Goal: Information Seeking & Learning: Find specific fact

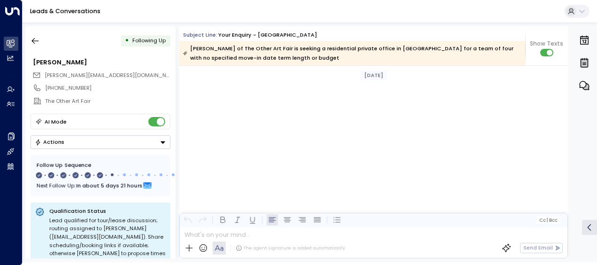
scroll to position [2363, 0]
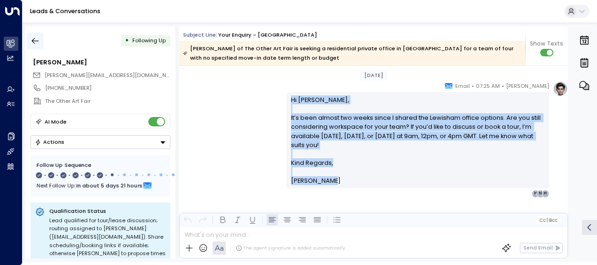
click at [38, 38] on icon "button" at bounding box center [34, 40] width 9 height 9
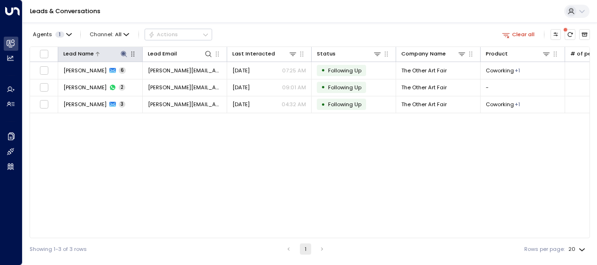
click at [124, 52] on icon at bounding box center [124, 54] width 8 height 8
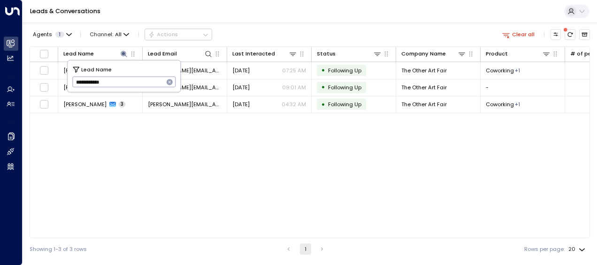
drag, startPoint x: 73, startPoint y: 81, endPoint x: 146, endPoint y: 84, distance: 72.8
click at [146, 84] on input "**********" at bounding box center [117, 81] width 91 height 15
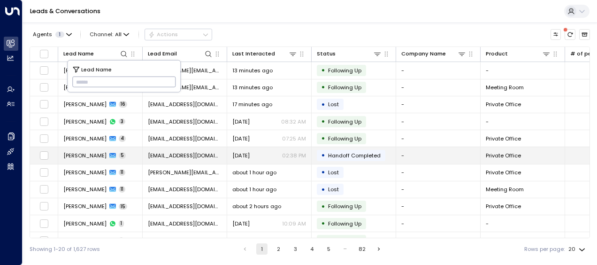
type input "**********"
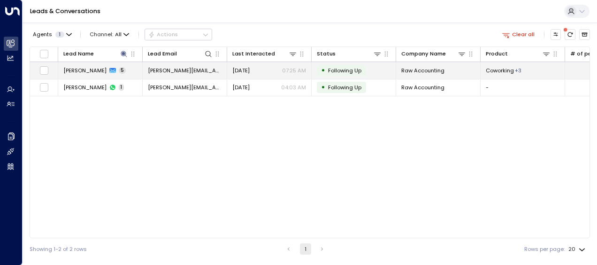
click at [246, 69] on span "[DATE]" at bounding box center [240, 71] width 17 height 8
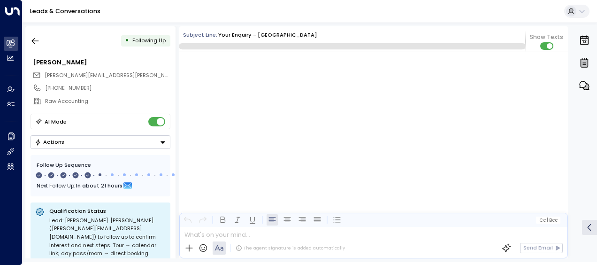
scroll to position [1317, 0]
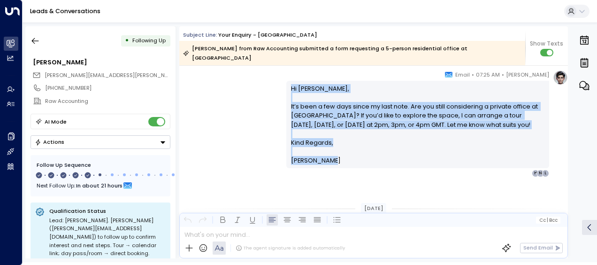
drag, startPoint x: 326, startPoint y: 134, endPoint x: 338, endPoint y: 162, distance: 30.9
click at [338, 162] on div "Hi [PERSON_NAME], It’s been a few days since my last note. Are you still consid…" at bounding box center [418, 124] width 254 height 81
copy div "Hi [PERSON_NAME], It’s been a few days since my last note. Are you still consid…"
click at [37, 40] on icon "button" at bounding box center [35, 41] width 7 height 6
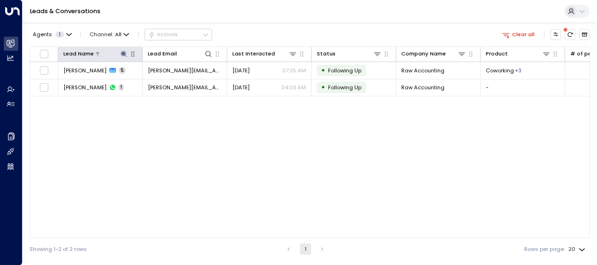
click at [124, 54] on icon at bounding box center [124, 54] width 6 height 6
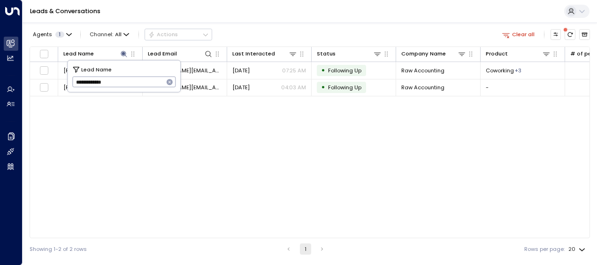
drag, startPoint x: 76, startPoint y: 82, endPoint x: 127, endPoint y: 89, distance: 51.7
click at [127, 89] on input "**********" at bounding box center [117, 81] width 91 height 15
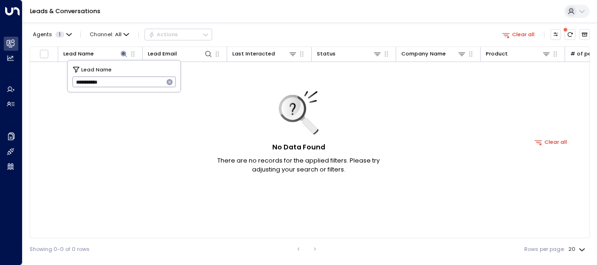
type input "**********"
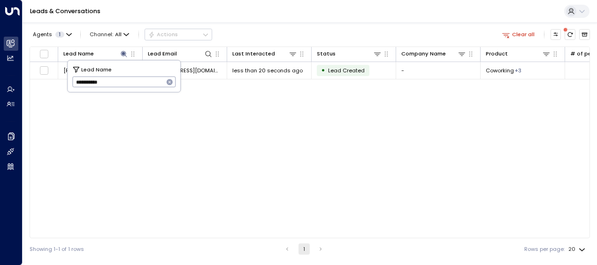
drag, startPoint x: 74, startPoint y: 80, endPoint x: 119, endPoint y: 81, distance: 45.0
click at [119, 81] on input "**********" at bounding box center [117, 81] width 91 height 15
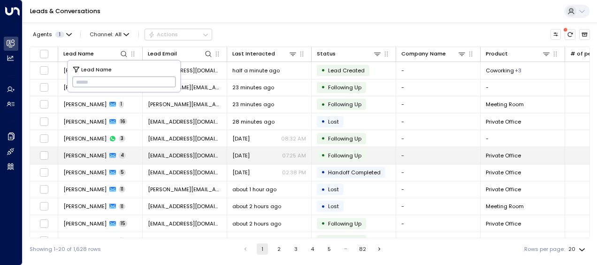
type input "**********"
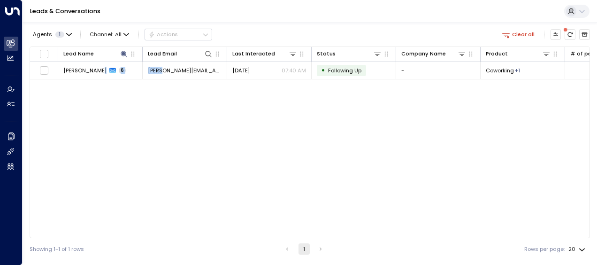
drag, startPoint x: 96, startPoint y: 153, endPoint x: 170, endPoint y: 83, distance: 101.6
click at [170, 83] on div "Lead Name Lead Email Last Interacted Status Company Name Product # of people AI…" at bounding box center [310, 141] width 560 height 191
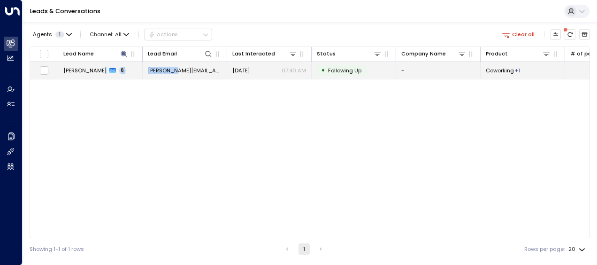
drag, startPoint x: 170, startPoint y: 83, endPoint x: 171, endPoint y: 68, distance: 16.0
click at [171, 68] on span "[PERSON_NAME][EMAIL_ADDRESS][DOMAIN_NAME]" at bounding box center [185, 71] width 74 height 8
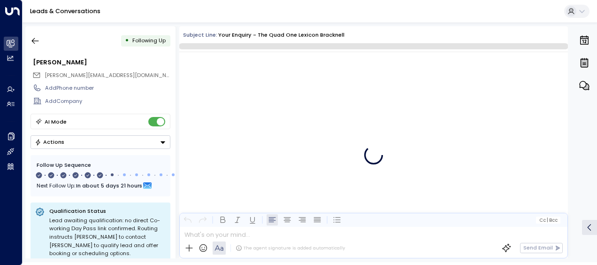
scroll to position [2056, 0]
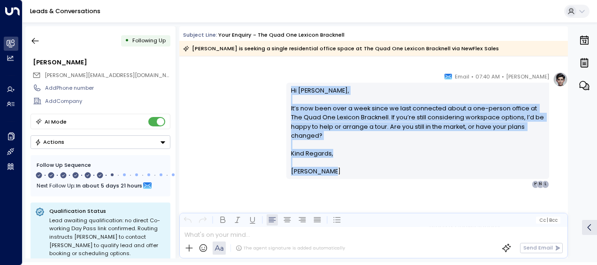
drag, startPoint x: 289, startPoint y: 88, endPoint x: 340, endPoint y: 185, distance: 109.5
click at [340, 185] on div "[PERSON_NAME] • 07:40 AM • Email Hi [PERSON_NAME], It’s now been over a week si…" at bounding box center [417, 130] width 263 height 116
drag, startPoint x: 340, startPoint y: 185, endPoint x: 308, endPoint y: 149, distance: 47.8
copy div "Hi [PERSON_NAME], It’s now been over a week since we last connected about a one…"
click at [34, 41] on icon "button" at bounding box center [34, 40] width 9 height 9
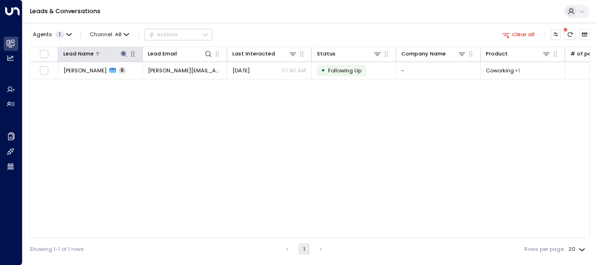
click at [122, 52] on icon at bounding box center [124, 54] width 6 height 6
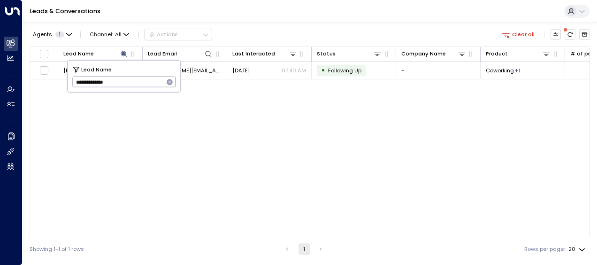
drag, startPoint x: 75, startPoint y: 81, endPoint x: 129, endPoint y: 84, distance: 53.6
click at [129, 84] on input "**********" at bounding box center [117, 81] width 91 height 15
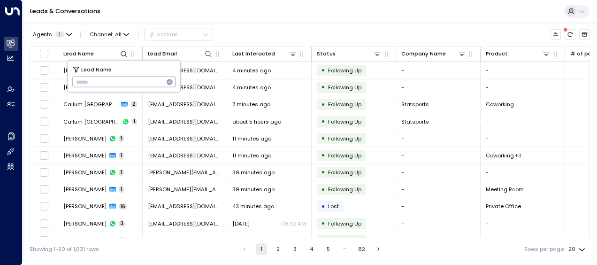
type input "**********"
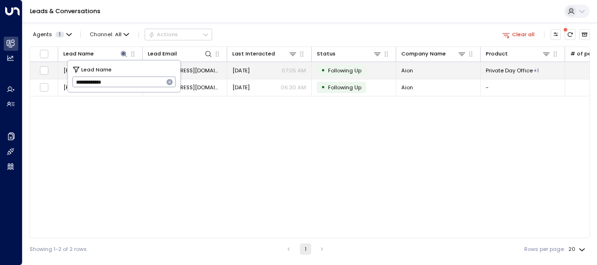
click at [248, 71] on span "[DATE]" at bounding box center [240, 71] width 17 height 8
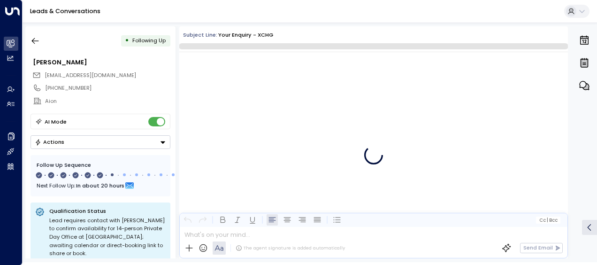
scroll to position [2001, 0]
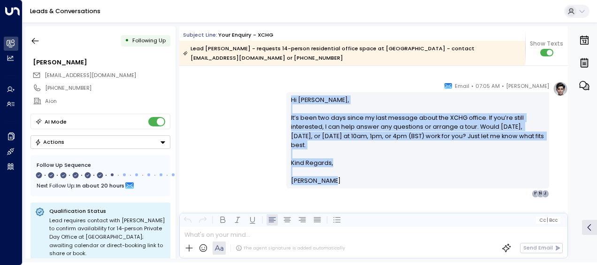
drag, startPoint x: 289, startPoint y: 88, endPoint x: 329, endPoint y: 172, distance: 92.5
click at [329, 172] on div "Hi [PERSON_NAME], It’s been two days since my last message about the XCHG offic…" at bounding box center [418, 140] width 254 height 90
drag, startPoint x: 329, startPoint y: 172, endPoint x: 296, endPoint y: 124, distance: 57.6
copy div "Hi [PERSON_NAME], It’s been two days since my last message about the XCHG offic…"
click at [34, 41] on icon "button" at bounding box center [35, 41] width 7 height 6
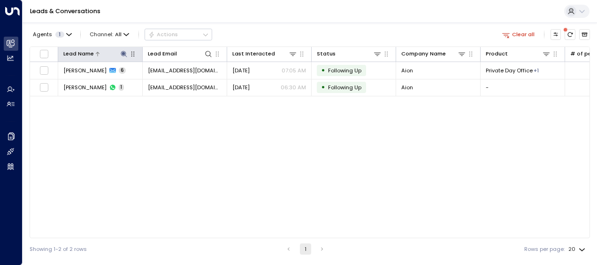
click at [122, 52] on icon at bounding box center [124, 54] width 8 height 8
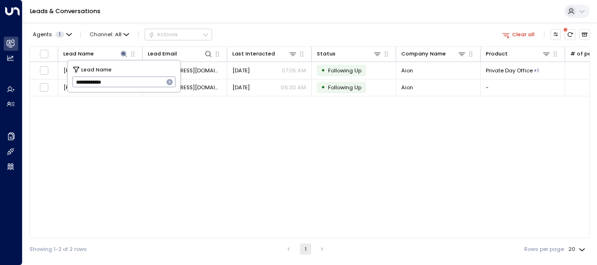
drag, startPoint x: 76, startPoint y: 83, endPoint x: 125, endPoint y: 82, distance: 49.3
click at [125, 82] on input "**********" at bounding box center [117, 81] width 91 height 15
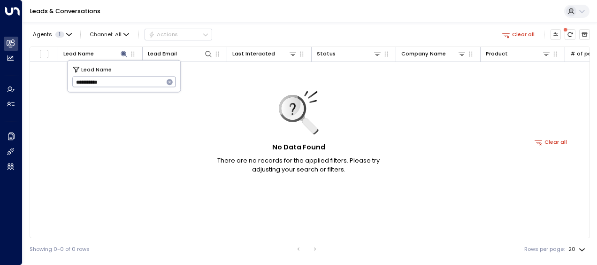
click at [125, 82] on input "**********" at bounding box center [117, 81] width 91 height 15
type input "**********"
drag, startPoint x: 75, startPoint y: 81, endPoint x: 130, endPoint y: 80, distance: 55.4
click at [130, 80] on input "**********" at bounding box center [117, 81] width 91 height 15
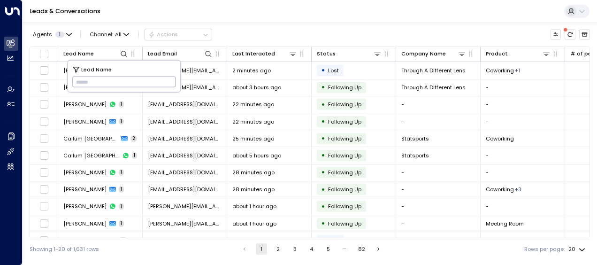
click at [78, 81] on input "text" at bounding box center [124, 81] width 104 height 15
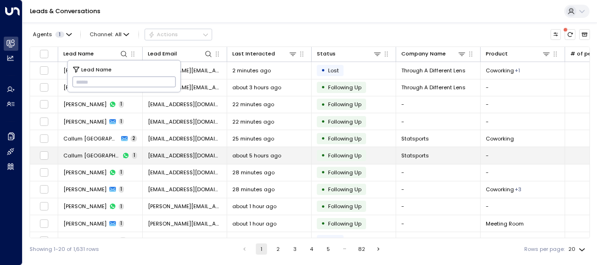
type input "**********"
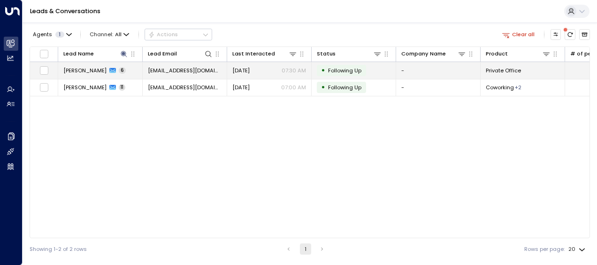
click at [244, 70] on span "[DATE]" at bounding box center [240, 71] width 17 height 8
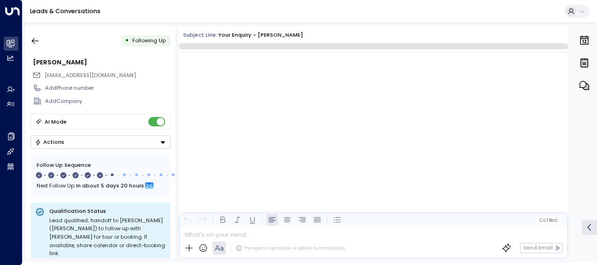
scroll to position [2038, 0]
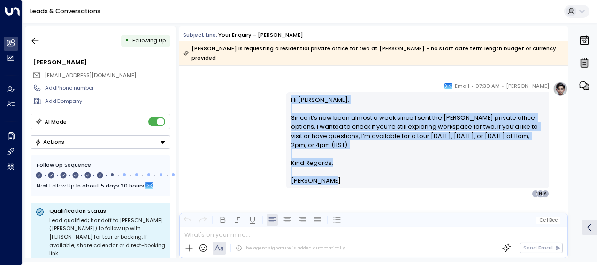
drag, startPoint x: 289, startPoint y: 89, endPoint x: 346, endPoint y: 171, distance: 100.2
click at [346, 171] on div "Hi [PERSON_NAME], Since it’s now been almost a week since I sent the [PERSON_NA…" at bounding box center [418, 140] width 254 height 90
drag, startPoint x: 346, startPoint y: 171, endPoint x: 303, endPoint y: 131, distance: 58.8
copy div "Hi [PERSON_NAME], Since it’s now been almost a week since I sent the [PERSON_NA…"
click at [34, 41] on icon "button" at bounding box center [34, 40] width 9 height 9
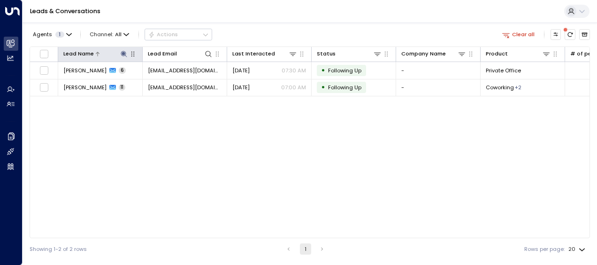
click at [123, 53] on icon at bounding box center [124, 54] width 6 height 6
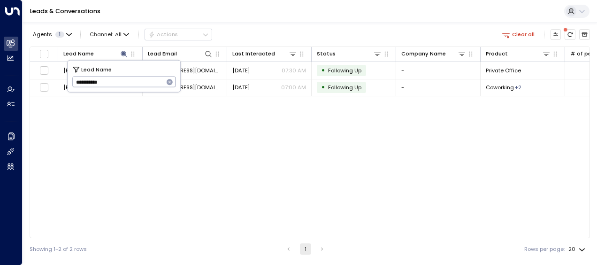
drag, startPoint x: 76, startPoint y: 83, endPoint x: 112, endPoint y: 84, distance: 35.7
click at [112, 84] on input "**********" at bounding box center [117, 81] width 91 height 15
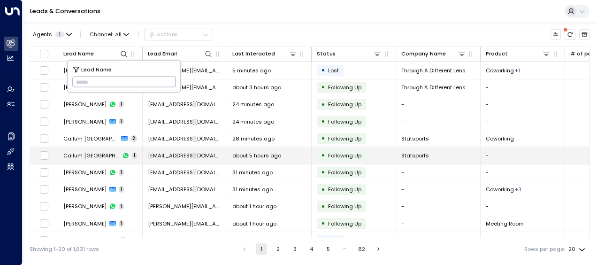
type input "**********"
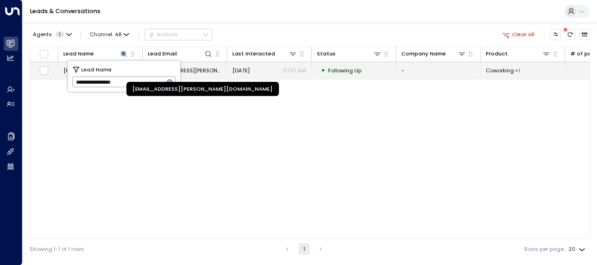
click at [203, 71] on span "[EMAIL_ADDRESS][PERSON_NAME][DOMAIN_NAME]" at bounding box center [185, 71] width 74 height 8
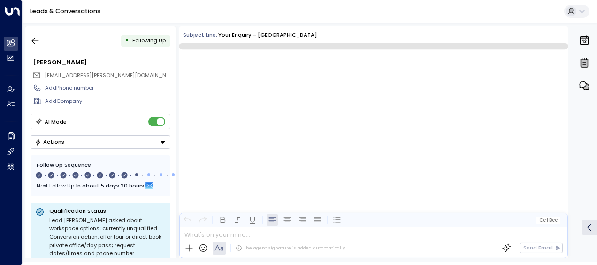
scroll to position [2941, 0]
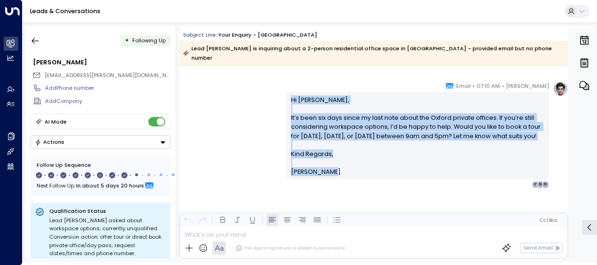
drag, startPoint x: 289, startPoint y: 87, endPoint x: 331, endPoint y: 174, distance: 96.5
click at [331, 174] on div "Hi [PERSON_NAME], It’s been six days since my last note about the Oxford privat…" at bounding box center [418, 135] width 254 height 81
drag, startPoint x: 331, startPoint y: 174, endPoint x: 303, endPoint y: 139, distance: 44.8
copy div "Hi [PERSON_NAME], It’s been six days since my last note about the Oxford privat…"
click at [33, 37] on icon "button" at bounding box center [34, 40] width 9 height 9
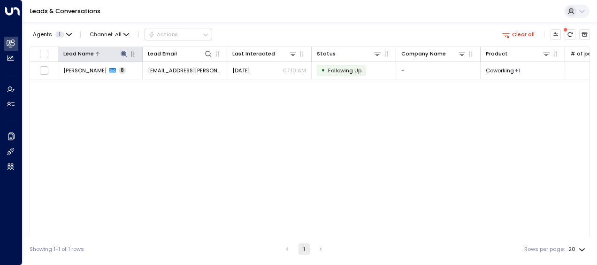
click at [123, 52] on icon at bounding box center [124, 54] width 8 height 8
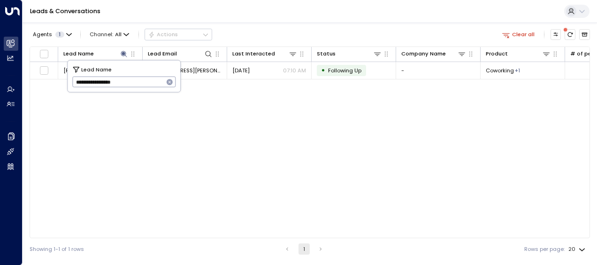
drag, startPoint x: 74, startPoint y: 83, endPoint x: 154, endPoint y: 84, distance: 80.2
click at [154, 84] on input "**********" at bounding box center [117, 81] width 91 height 15
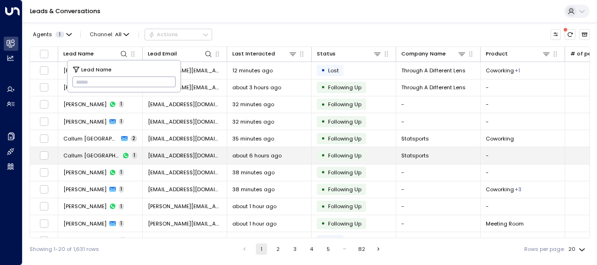
type input "**********"
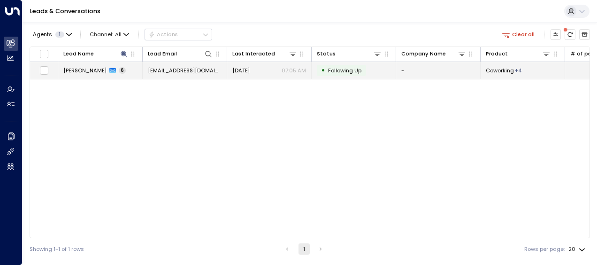
click at [249, 69] on span "[DATE]" at bounding box center [240, 71] width 17 height 8
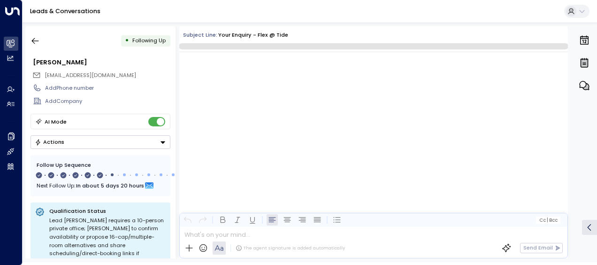
scroll to position [2147, 0]
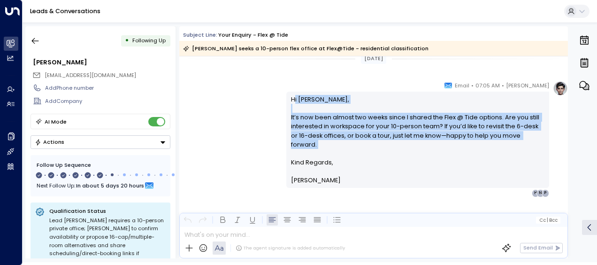
drag, startPoint x: 291, startPoint y: 97, endPoint x: 313, endPoint y: 141, distance: 49.5
click at [313, 141] on p "Hi [PERSON_NAME], It’s now been almost two weeks since I shared the Flex @ Tide…" at bounding box center [418, 126] width 254 height 63
drag, startPoint x: 313, startPoint y: 141, endPoint x: 266, endPoint y: 130, distance: 49.0
click at [266, 130] on div "[PERSON_NAME] • 07:05 AM • Email Hi [PERSON_NAME], It’s now been almost two wee…" at bounding box center [373, 139] width 388 height 116
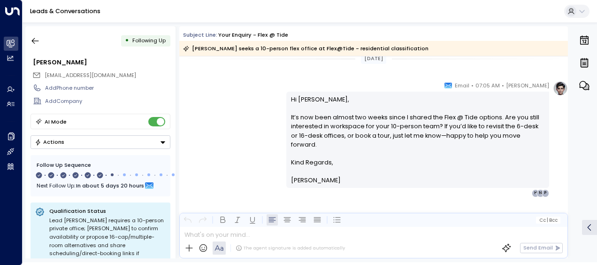
click at [273, 95] on div "[PERSON_NAME] • 07:05 AM • Email Hi [PERSON_NAME], It’s now been almost two wee…" at bounding box center [373, 139] width 388 height 116
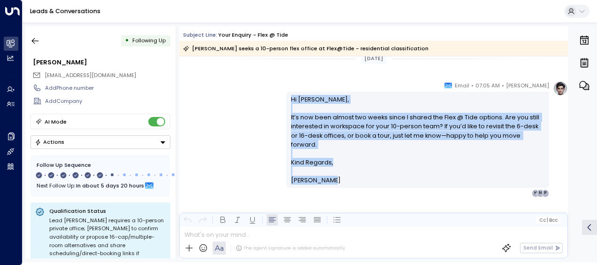
drag, startPoint x: 287, startPoint y: 96, endPoint x: 326, endPoint y: 172, distance: 85.2
click at [326, 172] on div "Hi [PERSON_NAME], It’s now been almost two weeks since I shared the Flex @ Tide…" at bounding box center [417, 139] width 263 height 96
drag, startPoint x: 326, startPoint y: 172, endPoint x: 308, endPoint y: 148, distance: 30.2
copy div "Hi [PERSON_NAME], It’s now been almost two weeks since I shared the Flex @ Tide…"
click at [35, 40] on icon "button" at bounding box center [35, 41] width 7 height 6
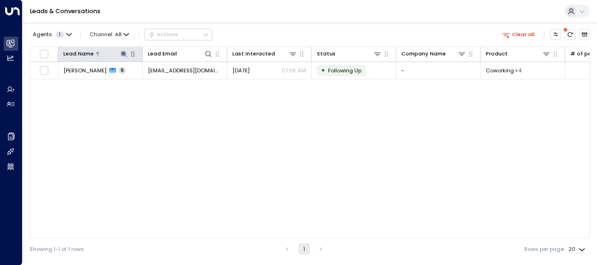
click at [123, 52] on icon at bounding box center [124, 54] width 6 height 6
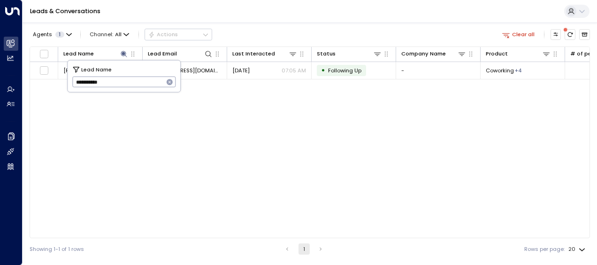
drag, startPoint x: 74, startPoint y: 82, endPoint x: 121, endPoint y: 80, distance: 47.4
click at [121, 80] on input "**********" at bounding box center [117, 81] width 91 height 15
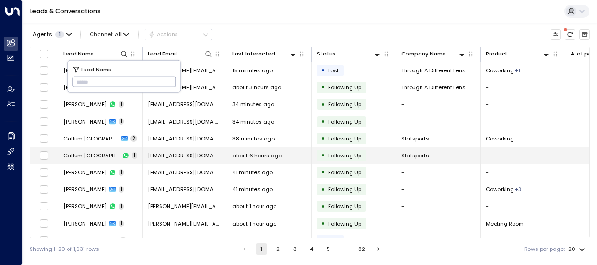
type input "**********"
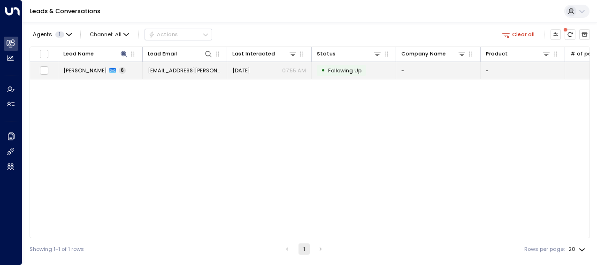
click at [201, 69] on span "[EMAIL_ADDRESS][PERSON_NAME][DOMAIN_NAME]" at bounding box center [185, 71] width 74 height 8
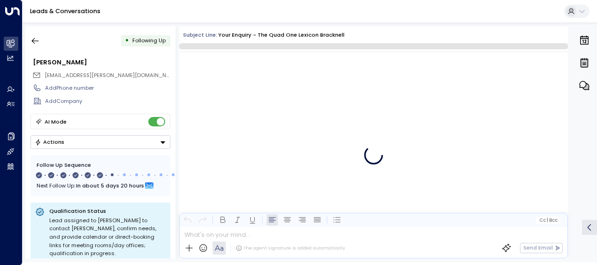
scroll to position [2164, 0]
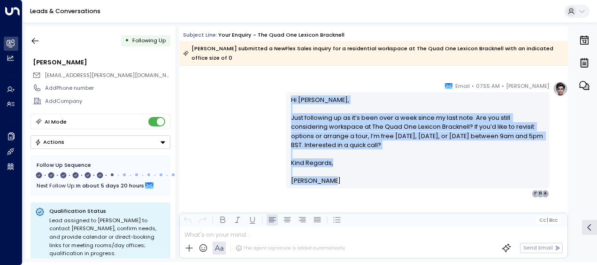
drag, startPoint x: 288, startPoint y: 99, endPoint x: 324, endPoint y: 183, distance: 91.0
click at [324, 183] on div "Hi [PERSON_NAME], Just following up as it’s been over a week since my last note…" at bounding box center [418, 140] width 254 height 90
drag, startPoint x: 324, startPoint y: 183, endPoint x: 308, endPoint y: 160, distance: 27.6
copy div "Hi [PERSON_NAME], Just following up as it’s been over a week since my last note…"
click at [36, 38] on icon "button" at bounding box center [34, 40] width 9 height 9
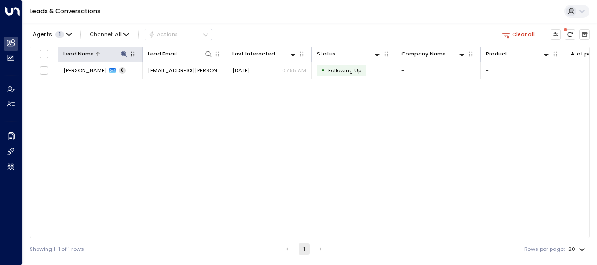
click at [124, 52] on icon at bounding box center [124, 54] width 8 height 8
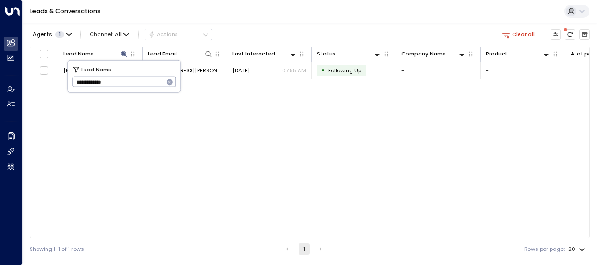
drag, startPoint x: 76, startPoint y: 81, endPoint x: 139, endPoint y: 84, distance: 63.4
click at [139, 84] on input "**********" at bounding box center [117, 81] width 91 height 15
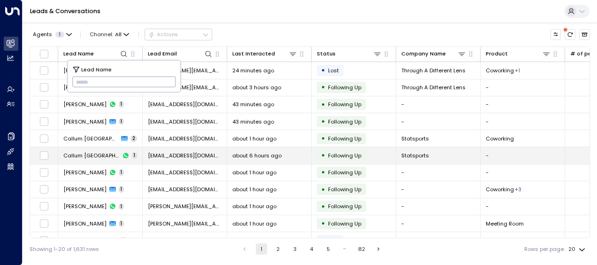
type input "**********"
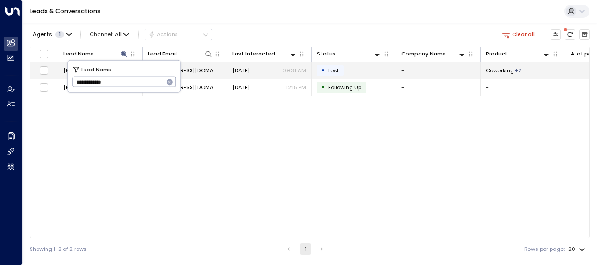
click at [205, 68] on span "[EMAIL_ADDRESS][DOMAIN_NAME]" at bounding box center [185, 71] width 74 height 8
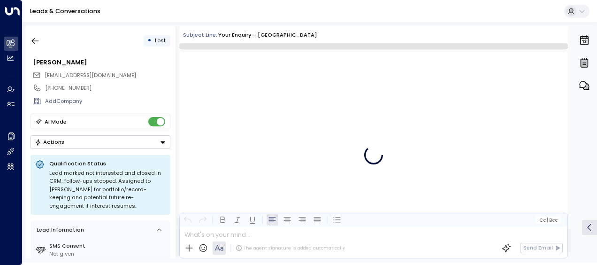
scroll to position [2667, 0]
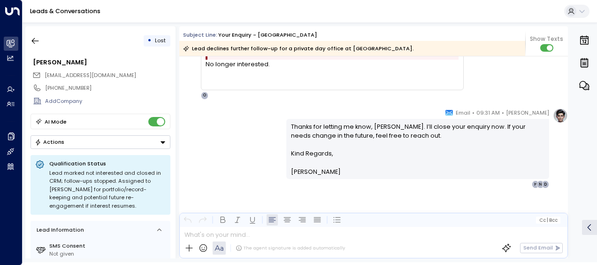
click at [246, 137] on div "[PERSON_NAME] • 09:31 AM • Email Thanks for letting me know, [PERSON_NAME]. I’l…" at bounding box center [373, 148] width 388 height 80
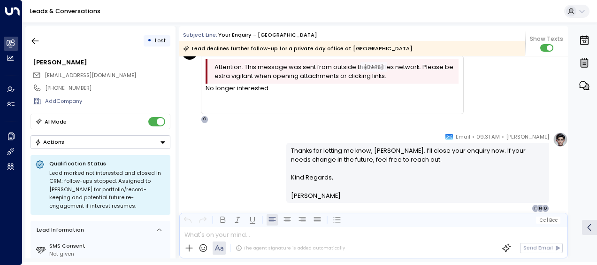
scroll to position [2630, 0]
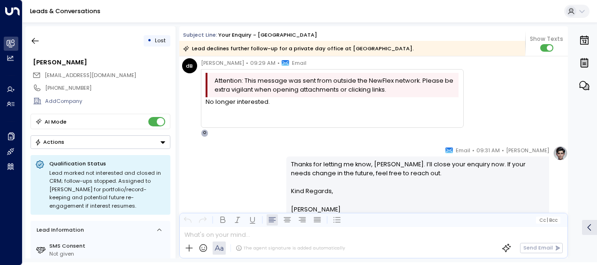
click at [205, 101] on div "No longer interested." at bounding box center [331, 101] width 253 height 9
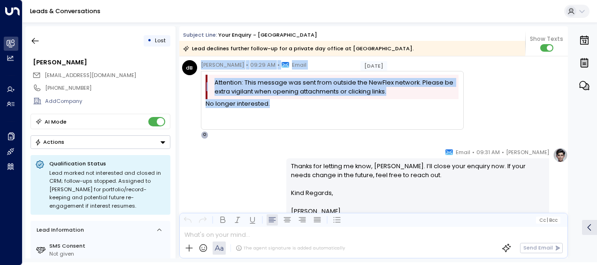
drag, startPoint x: 198, startPoint y: 59, endPoint x: 278, endPoint y: 106, distance: 92.8
click at [278, 106] on div "[PERSON_NAME] [PERSON_NAME] • 09:29 AM • Email Attention: This message was sent…" at bounding box center [322, 99] width 281 height 78
drag, startPoint x: 278, startPoint y: 106, endPoint x: 235, endPoint y: 102, distance: 42.9
copy div "[PERSON_NAME] • 09:29 AM • Email Attention: This message was sent from outside …"
click at [38, 40] on icon "button" at bounding box center [34, 40] width 9 height 9
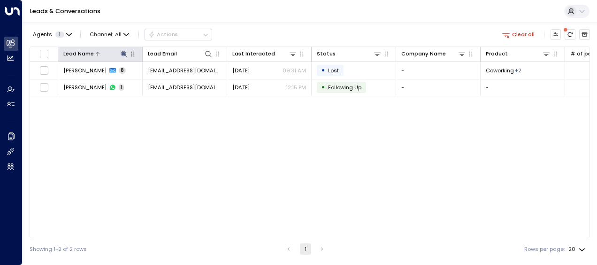
click at [123, 53] on icon at bounding box center [124, 54] width 6 height 6
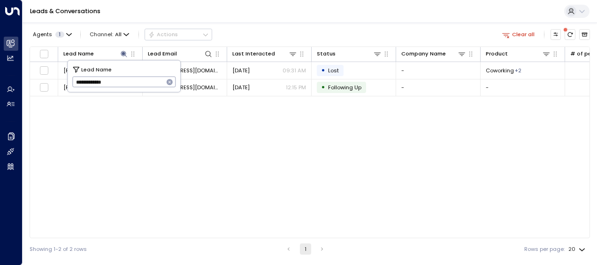
drag, startPoint x: 72, startPoint y: 81, endPoint x: 128, endPoint y: 80, distance: 55.8
click at [128, 80] on input "**********" at bounding box center [117, 81] width 91 height 15
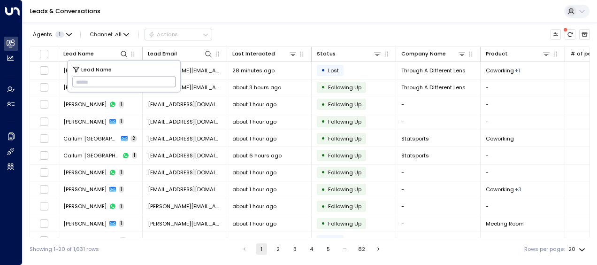
click at [81, 82] on input "text" at bounding box center [124, 81] width 104 height 15
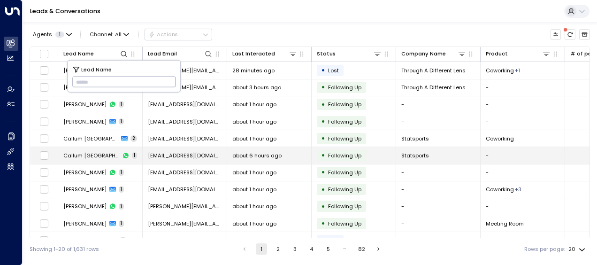
type input "**********"
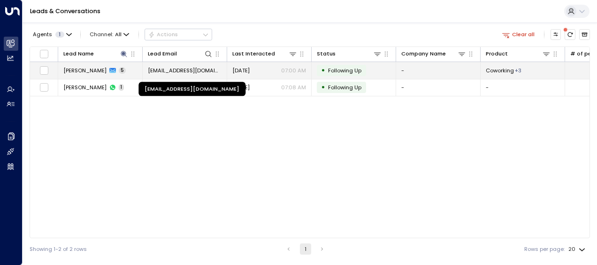
click at [203, 71] on span "[EMAIL_ADDRESS][DOMAIN_NAME]" at bounding box center [185, 71] width 74 height 8
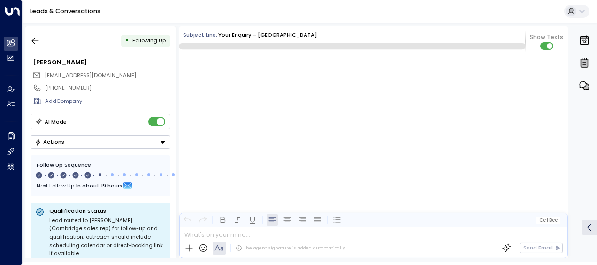
scroll to position [1685, 0]
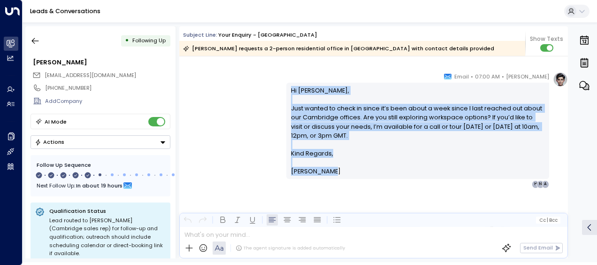
drag, startPoint x: 288, startPoint y: 89, endPoint x: 331, endPoint y: 172, distance: 93.4
click at [331, 172] on div "Hi [PERSON_NAME], Just wanted to check in since it’s been about a week since I …" at bounding box center [418, 131] width 254 height 90
drag, startPoint x: 331, startPoint y: 172, endPoint x: 304, endPoint y: 135, distance: 45.7
copy div "Hi [PERSON_NAME], Just wanted to check in since it’s been about a week since I …"
click at [35, 40] on icon "button" at bounding box center [35, 41] width 7 height 6
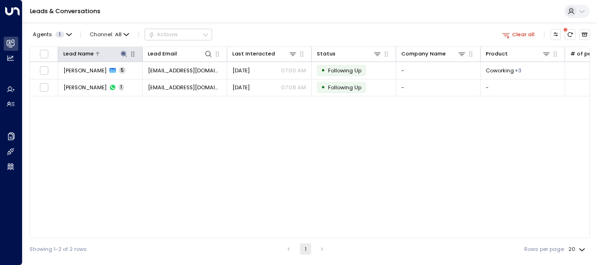
click at [122, 52] on icon at bounding box center [124, 54] width 8 height 8
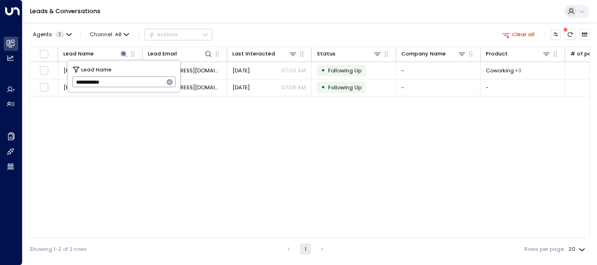
drag, startPoint x: 77, startPoint y: 81, endPoint x: 125, endPoint y: 84, distance: 48.0
click at [125, 84] on input "**********" at bounding box center [117, 81] width 91 height 15
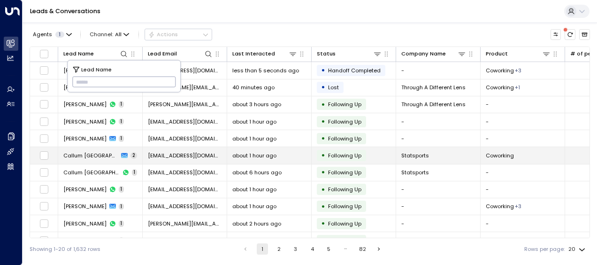
type input "*****"
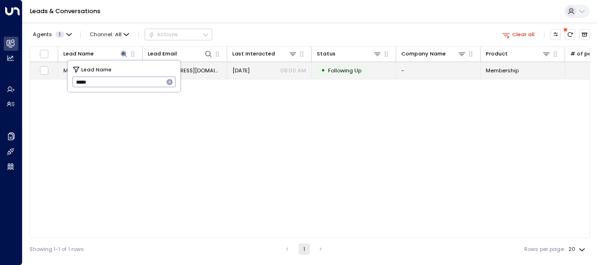
click at [205, 69] on span "[EMAIL_ADDRESS][DOMAIN_NAME]" at bounding box center [185, 71] width 74 height 8
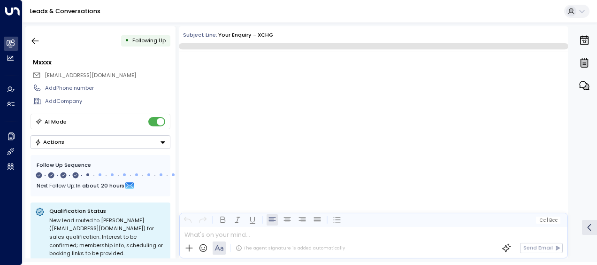
scroll to position [1073, 0]
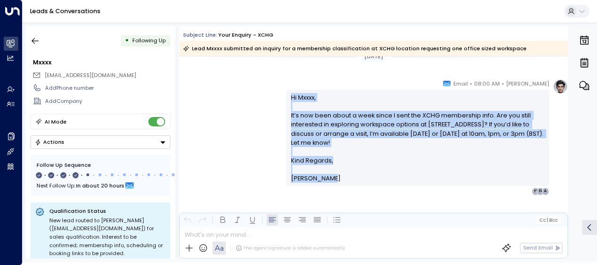
drag, startPoint x: 290, startPoint y: 96, endPoint x: 330, endPoint y: 183, distance: 96.1
click at [330, 183] on div "Hi Mxxxx, It’s now been about a week since I sent the XCHG membership info. Are…" at bounding box center [417, 138] width 263 height 96
drag, startPoint x: 330, startPoint y: 183, endPoint x: 307, endPoint y: 179, distance: 23.8
copy div "Hi Mxxxx, It’s now been about a week since I sent the XCHG membership info. Are…"
click at [38, 38] on icon "button" at bounding box center [34, 40] width 9 height 9
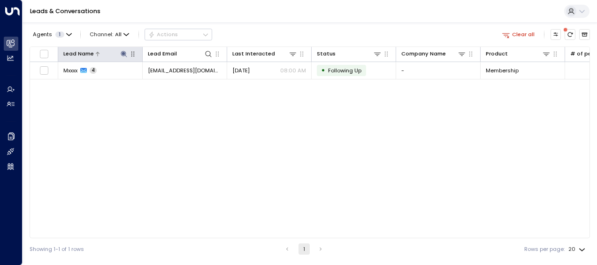
click at [122, 53] on icon at bounding box center [124, 54] width 6 height 6
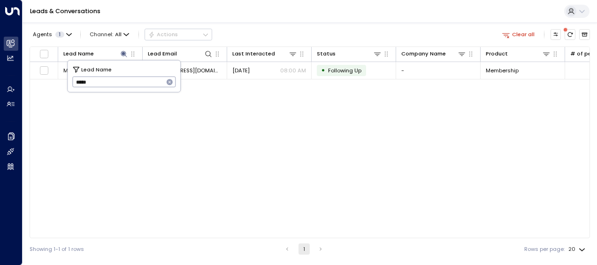
drag, startPoint x: 75, startPoint y: 82, endPoint x: 98, endPoint y: 87, distance: 23.6
click at [98, 87] on input "*****" at bounding box center [117, 81] width 91 height 15
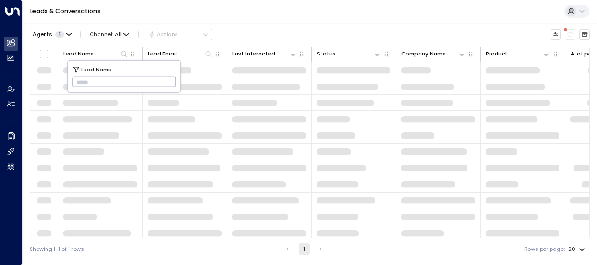
click at [78, 82] on input "text" at bounding box center [124, 81] width 104 height 15
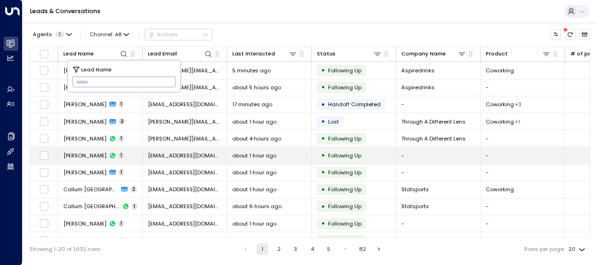
type input "**********"
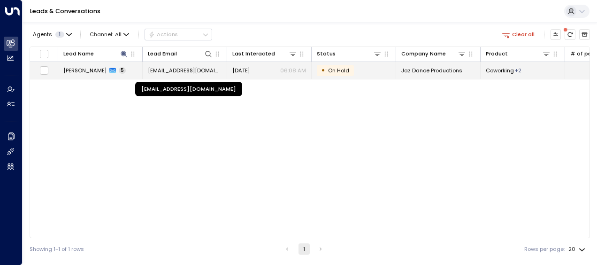
click at [198, 69] on span "[EMAIL_ADDRESS][DOMAIN_NAME]" at bounding box center [185, 71] width 74 height 8
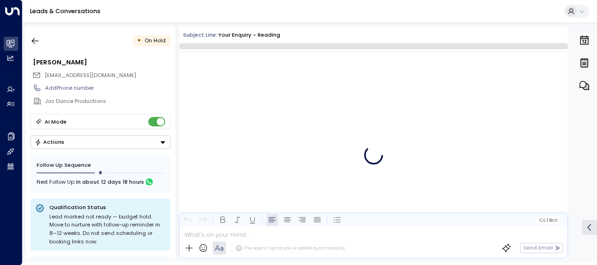
scroll to position [1512, 0]
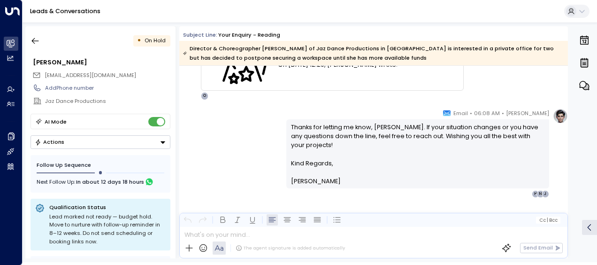
click at [228, 139] on div "[PERSON_NAME] • 06:08 AM • Email Thanks for letting me know, [PERSON_NAME]. If …" at bounding box center [373, 152] width 388 height 89
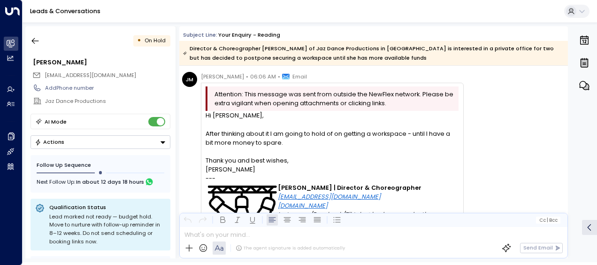
scroll to position [1215, 0]
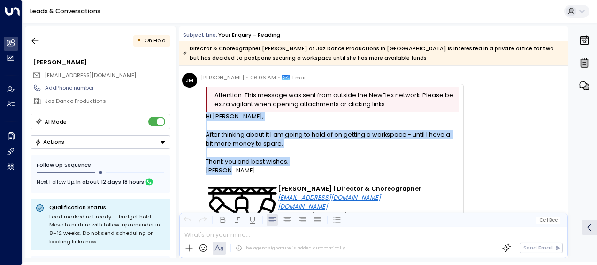
drag, startPoint x: 205, startPoint y: 115, endPoint x: 241, endPoint y: 168, distance: 63.5
click at [241, 168] on div "Hi [PERSON_NAME], After thinking about it I am going to hold of on getting a wo…" at bounding box center [331, 184] width 253 height 144
drag, startPoint x: 241, startPoint y: 168, endPoint x: 220, endPoint y: 164, distance: 21.0
click at [220, 164] on p "Thank you and best wishes," at bounding box center [331, 161] width 253 height 9
click at [37, 38] on icon "button" at bounding box center [34, 40] width 9 height 9
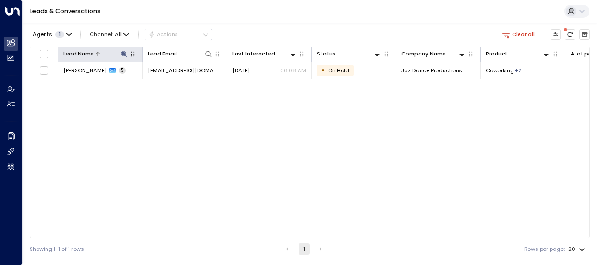
click at [124, 52] on icon at bounding box center [124, 54] width 8 height 8
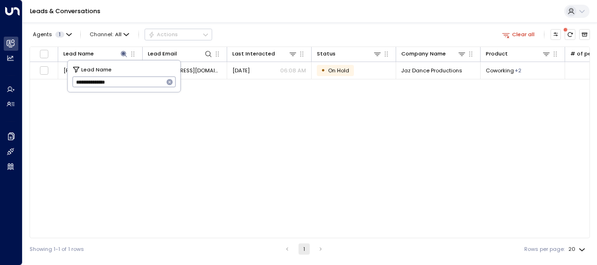
drag, startPoint x: 75, startPoint y: 81, endPoint x: 144, endPoint y: 83, distance: 69.0
click at [144, 83] on input "**********" at bounding box center [117, 81] width 91 height 15
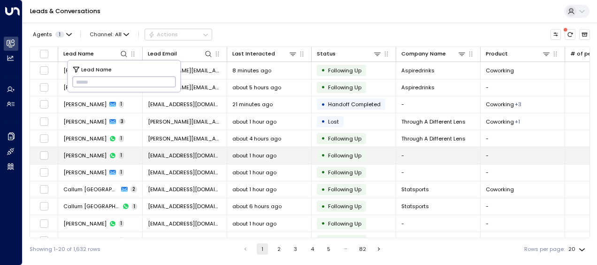
type input "**********"
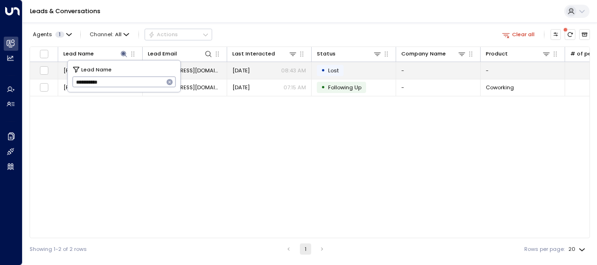
click at [197, 68] on span "[EMAIL_ADDRESS][DOMAIN_NAME]" at bounding box center [185, 71] width 74 height 8
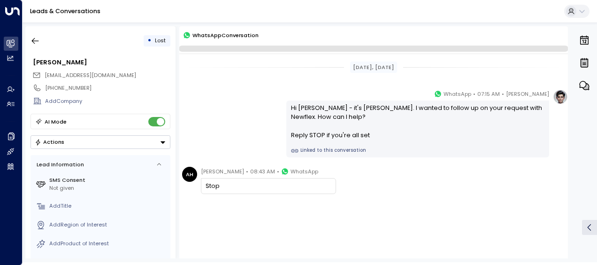
scroll to position [10, 0]
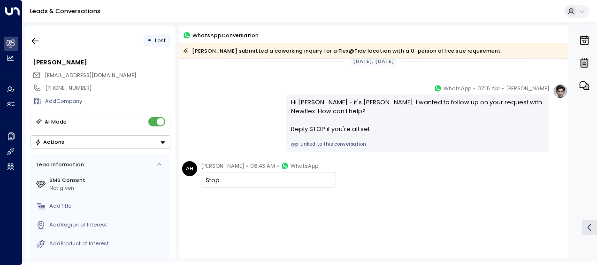
click at [234, 126] on div "[PERSON_NAME] • 07:15 AM • WhatsApp Hi [PERSON_NAME] - it's [PERSON_NAME]. I wa…" at bounding box center [373, 117] width 388 height 68
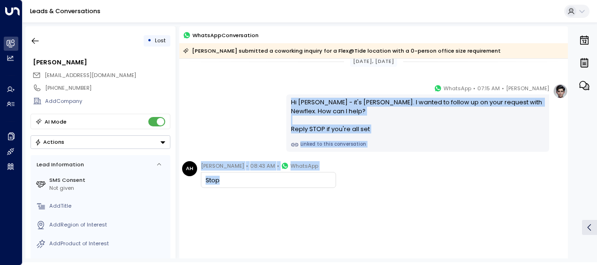
drag, startPoint x: 289, startPoint y: 99, endPoint x: 321, endPoint y: 168, distance: 76.8
click at [321, 168] on div "[DATE], [DATE] [PERSON_NAME] • 07:15 AM • WhatsApp Hi [PERSON_NAME] - it's [PER…" at bounding box center [373, 155] width 388 height 214
drag, startPoint x: 321, startPoint y: 168, endPoint x: 301, endPoint y: 129, distance: 44.5
click at [37, 39] on icon "button" at bounding box center [34, 40] width 9 height 9
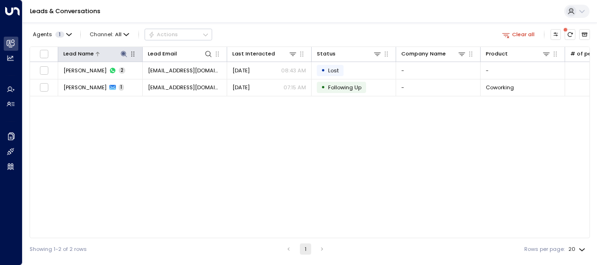
click at [124, 52] on icon at bounding box center [124, 54] width 8 height 8
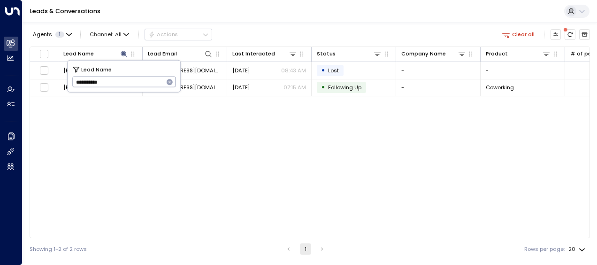
drag, startPoint x: 72, startPoint y: 82, endPoint x: 128, endPoint y: 85, distance: 55.9
click at [128, 85] on input "**********" at bounding box center [117, 81] width 91 height 15
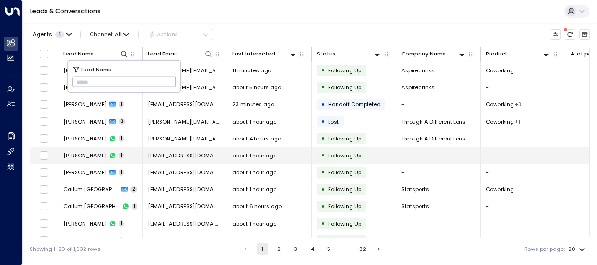
type input "**********"
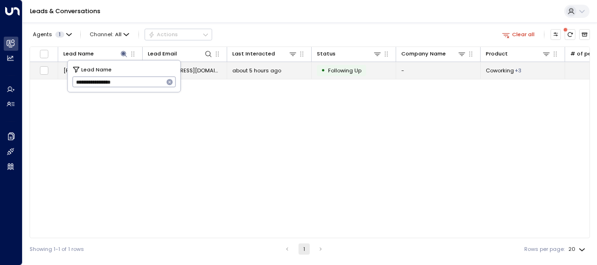
click at [203, 70] on span "[EMAIL_ADDRESS][DOMAIN_NAME]" at bounding box center [185, 71] width 74 height 8
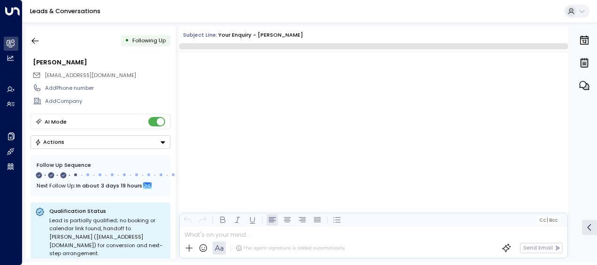
scroll to position [638, 0]
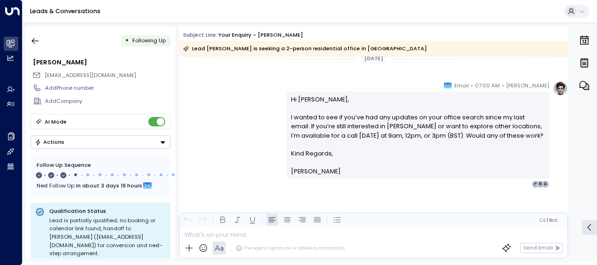
click at [249, 143] on div "[PERSON_NAME] • 07:00 AM • Email Hi [PERSON_NAME], I wanted to see if you’ve ha…" at bounding box center [373, 134] width 388 height 107
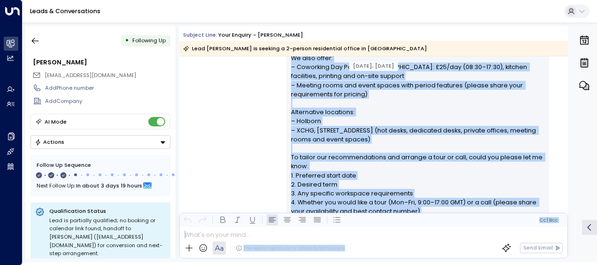
scroll to position [320, 0]
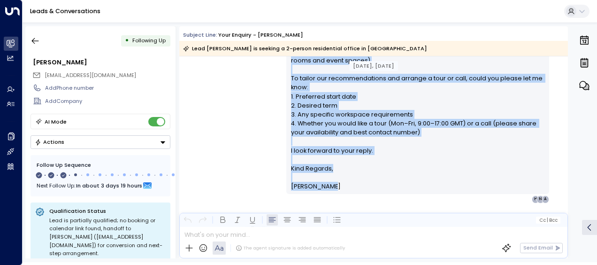
drag, startPoint x: 288, startPoint y: 102, endPoint x: 333, endPoint y: 184, distance: 93.2
click at [333, 184] on div "Hi [PERSON_NAME], Thank you for your interest in our private offices at [GEOGRA…" at bounding box center [418, 51] width 254 height 279
drag, startPoint x: 333, startPoint y: 184, endPoint x: 312, endPoint y: 118, distance: 69.0
click at [222, 91] on div "[PERSON_NAME] • 11:12 AM • Email Hi [PERSON_NAME], Thank you for your interest …" at bounding box center [373, 50] width 388 height 305
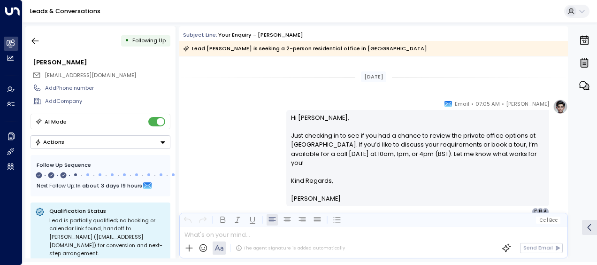
scroll to position [470, 0]
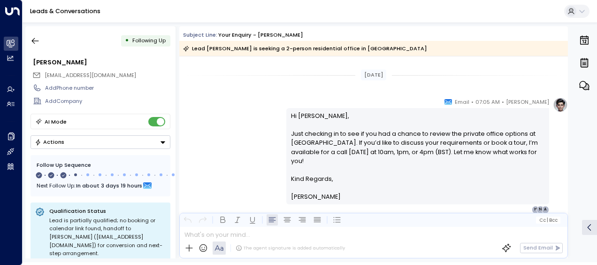
drag, startPoint x: 222, startPoint y: 91, endPoint x: 267, endPoint y: 95, distance: 45.2
click at [267, 95] on div "[DATE], [DATE] Trigger Email • • 11:10 AM • Email Contact Name [PERSON_NAME] Co…" at bounding box center [373, 8] width 388 height 844
drag, startPoint x: 288, startPoint y: 113, endPoint x: 294, endPoint y: 118, distance: 7.3
click at [294, 118] on p "Hi [PERSON_NAME], Just checking in to see if you had a chance to review the pri…" at bounding box center [418, 142] width 254 height 63
drag, startPoint x: 294, startPoint y: 118, endPoint x: 246, endPoint y: 111, distance: 48.3
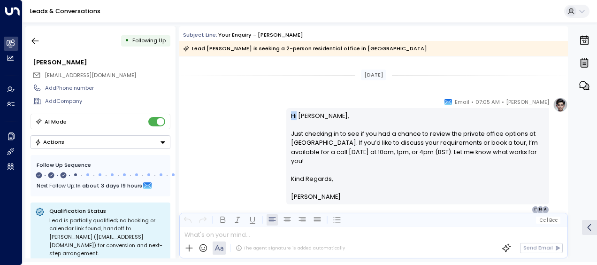
click at [246, 111] on div "[PERSON_NAME] • 07:05 AM • Email Hi [PERSON_NAME], Just checking in to see if y…" at bounding box center [373, 155] width 388 height 116
click at [282, 124] on div "[PERSON_NAME] • 07:05 AM • Email Hi [PERSON_NAME], Just checking in to see if y…" at bounding box center [373, 155] width 388 height 116
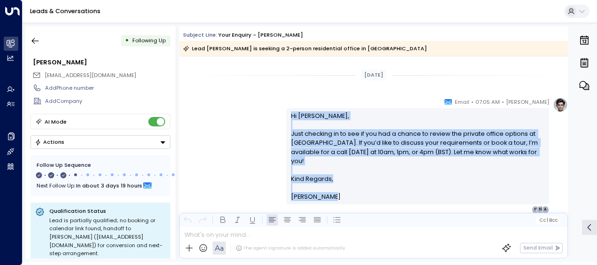
drag, startPoint x: 290, startPoint y: 116, endPoint x: 343, endPoint y: 191, distance: 92.2
click at [343, 191] on div "Hi [PERSON_NAME], Just checking in to see if you had a chance to review the pri…" at bounding box center [418, 156] width 254 height 90
drag, startPoint x: 343, startPoint y: 191, endPoint x: 298, endPoint y: 140, distance: 67.8
click at [233, 109] on div "[PERSON_NAME] • 07:05 AM • Email Hi [PERSON_NAME], Just checking in to see if y…" at bounding box center [373, 155] width 388 height 116
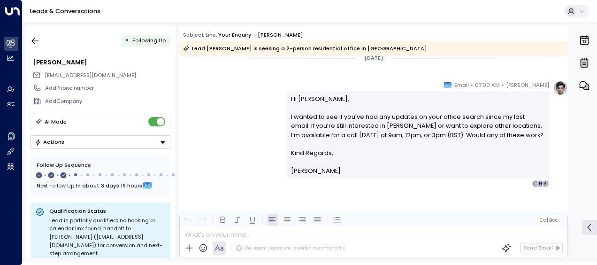
scroll to position [639, 0]
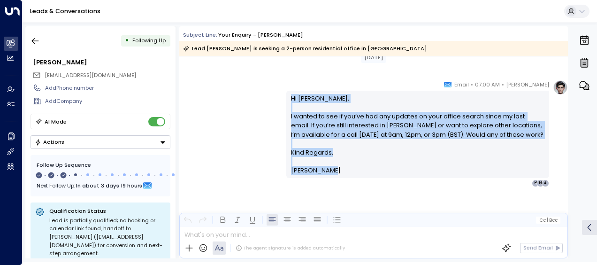
drag, startPoint x: 288, startPoint y: 97, endPoint x: 337, endPoint y: 171, distance: 89.1
click at [337, 171] on div "Hi [PERSON_NAME], I wanted to see if you’ve had any updates on your office sear…" at bounding box center [418, 134] width 254 height 81
drag, startPoint x: 337, startPoint y: 171, endPoint x: 308, endPoint y: 170, distance: 28.6
click at [252, 118] on div "[PERSON_NAME] • 07:00 AM • Email Hi [PERSON_NAME], I wanted to see if you’ve ha…" at bounding box center [373, 133] width 388 height 107
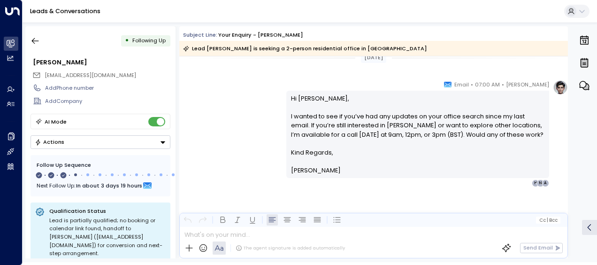
scroll to position [643, 0]
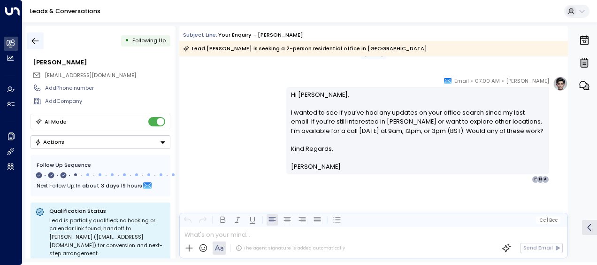
click at [35, 39] on icon "button" at bounding box center [34, 40] width 9 height 9
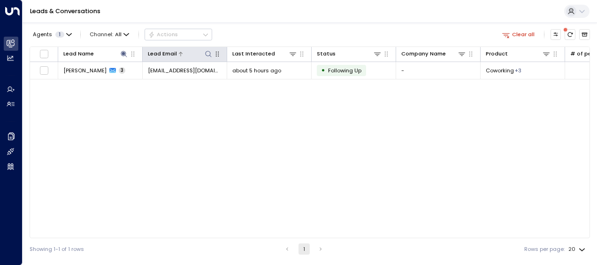
click at [208, 53] on icon at bounding box center [209, 54] width 8 height 8
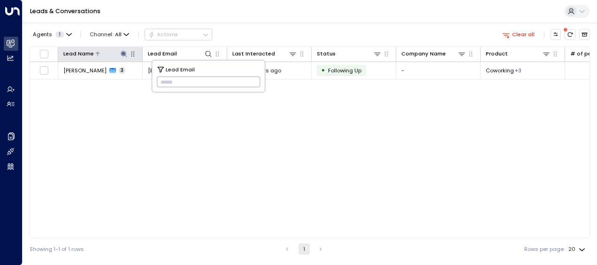
click at [123, 53] on icon at bounding box center [124, 54] width 6 height 6
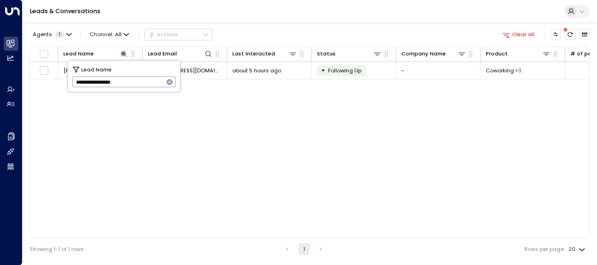
drag, startPoint x: 74, startPoint y: 77, endPoint x: 143, endPoint y: 79, distance: 69.0
click at [143, 79] on input "**********" at bounding box center [117, 81] width 91 height 15
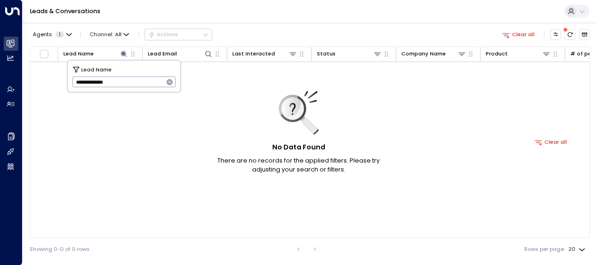
type input "**********"
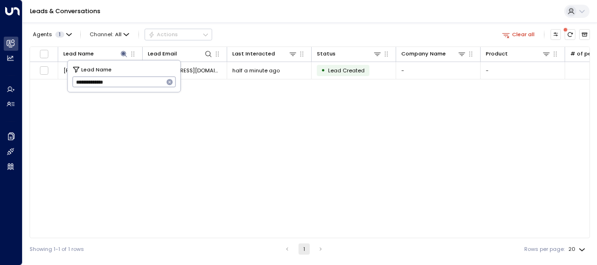
drag, startPoint x: 75, startPoint y: 81, endPoint x: 137, endPoint y: 85, distance: 62.5
click at [137, 85] on input "**********" at bounding box center [117, 81] width 91 height 15
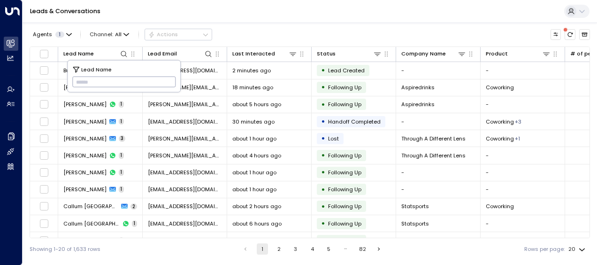
click at [78, 83] on input "text" at bounding box center [124, 81] width 104 height 15
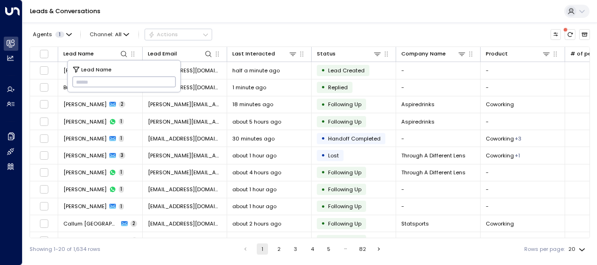
type input "**********"
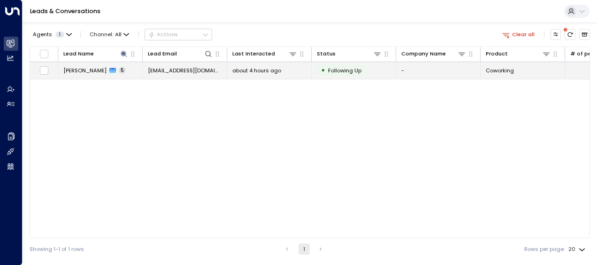
click at [246, 70] on span "about 4 hours ago" at bounding box center [256, 71] width 49 height 8
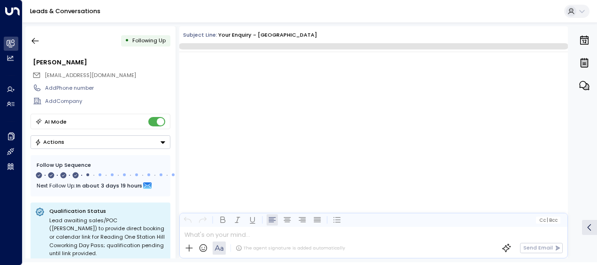
scroll to position [1325, 0]
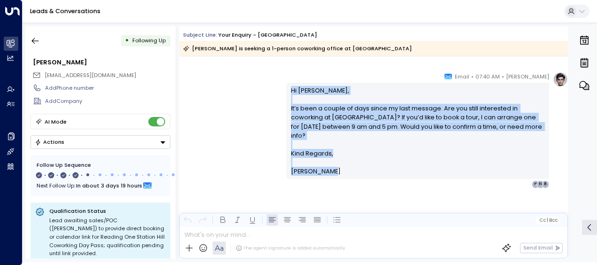
drag, startPoint x: 289, startPoint y: 89, endPoint x: 335, endPoint y: 174, distance: 95.9
click at [335, 174] on div "Hi [PERSON_NAME], It’s been a couple of days since my last message. Are you sti…" at bounding box center [418, 131] width 254 height 90
drag, startPoint x: 335, startPoint y: 174, endPoint x: 297, endPoint y: 121, distance: 64.6
click at [31, 41] on icon "button" at bounding box center [34, 40] width 9 height 9
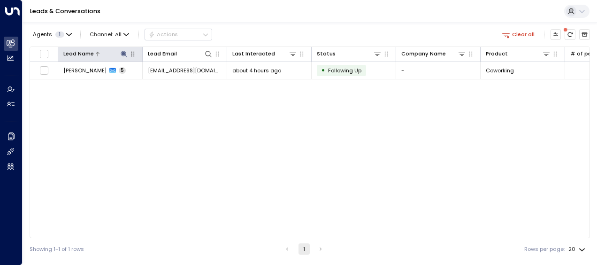
click at [120, 53] on icon at bounding box center [124, 54] width 8 height 8
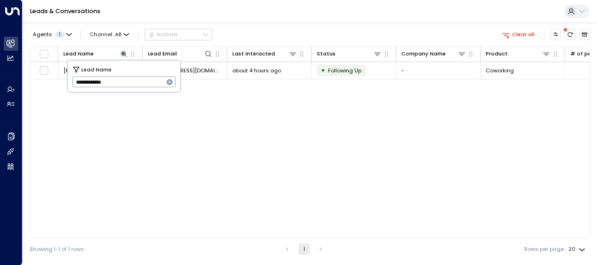
drag, startPoint x: 75, startPoint y: 83, endPoint x: 137, endPoint y: 83, distance: 61.9
click at [137, 83] on input "**********" at bounding box center [117, 81] width 91 height 15
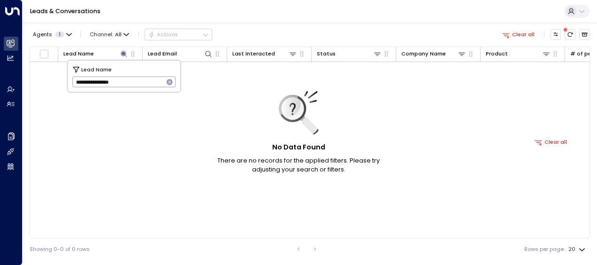
type input "**********"
drag, startPoint x: 73, startPoint y: 80, endPoint x: 167, endPoint y: 74, distance: 94.0
click at [167, 74] on div "**********" at bounding box center [124, 76] width 113 height 31
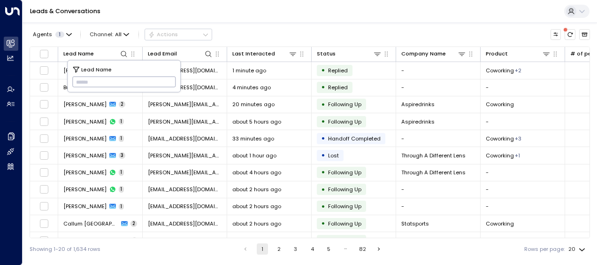
click at [80, 81] on input "text" at bounding box center [124, 81] width 104 height 15
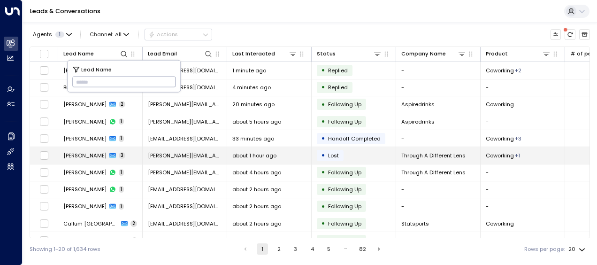
type input "**********"
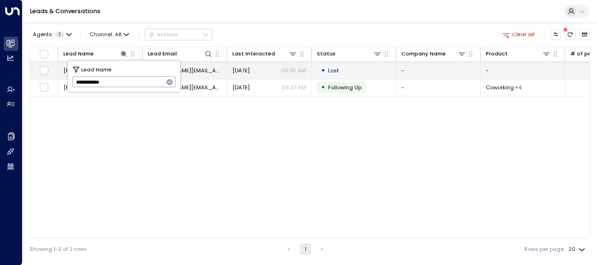
click at [189, 68] on span "[PERSON_NAME][EMAIL_ADDRESS][PERSON_NAME][DOMAIN_NAME]" at bounding box center [185, 71] width 74 height 8
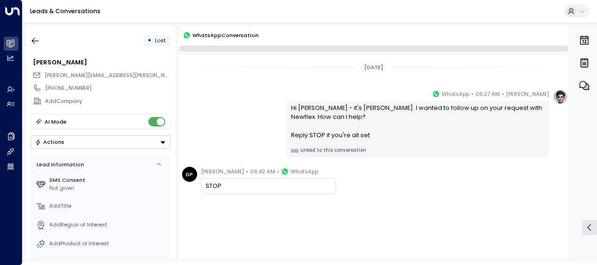
scroll to position [10, 0]
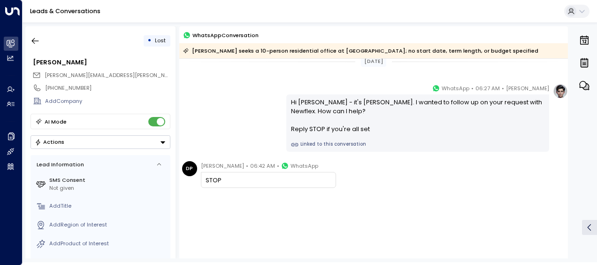
click at [213, 88] on div "[PERSON_NAME] • 06:27 AM • WhatsApp Hi [PERSON_NAME] - it's [PERSON_NAME]. I wa…" at bounding box center [373, 117] width 388 height 68
click at [253, 99] on div "[PERSON_NAME] • 06:27 AM • WhatsApp Hi [PERSON_NAME] - it's [PERSON_NAME]. I wa…" at bounding box center [373, 117] width 388 height 68
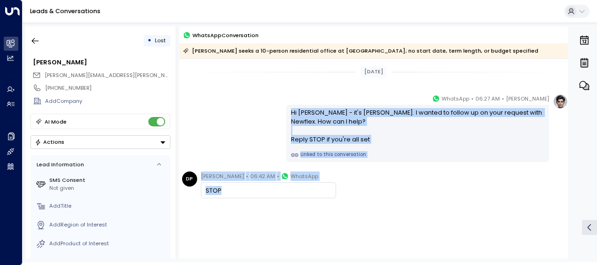
drag, startPoint x: 289, startPoint y: 112, endPoint x: 343, endPoint y: 199, distance: 102.6
click at [343, 199] on div "[DATE] [PERSON_NAME] • 06:27 AM • WhatsApp Hi [PERSON_NAME] - it's [PERSON_NAME…" at bounding box center [373, 166] width 388 height 214
drag, startPoint x: 343, startPoint y: 199, endPoint x: 307, endPoint y: 132, distance: 76.2
click at [35, 42] on icon "button" at bounding box center [34, 40] width 9 height 9
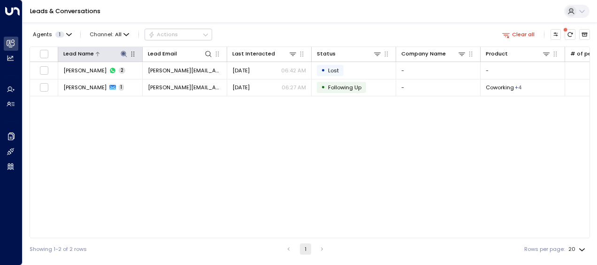
click at [125, 54] on icon at bounding box center [124, 54] width 6 height 6
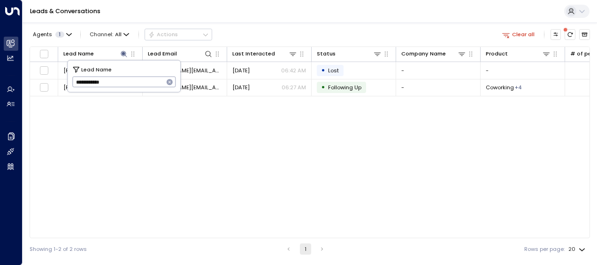
drag, startPoint x: 73, startPoint y: 80, endPoint x: 123, endPoint y: 84, distance: 50.4
click at [123, 84] on input "**********" at bounding box center [117, 81] width 91 height 15
click at [80, 78] on input "text" at bounding box center [124, 81] width 104 height 15
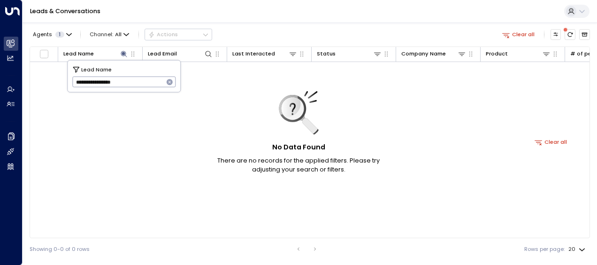
type input "**********"
